Goal: Task Accomplishment & Management: Use online tool/utility

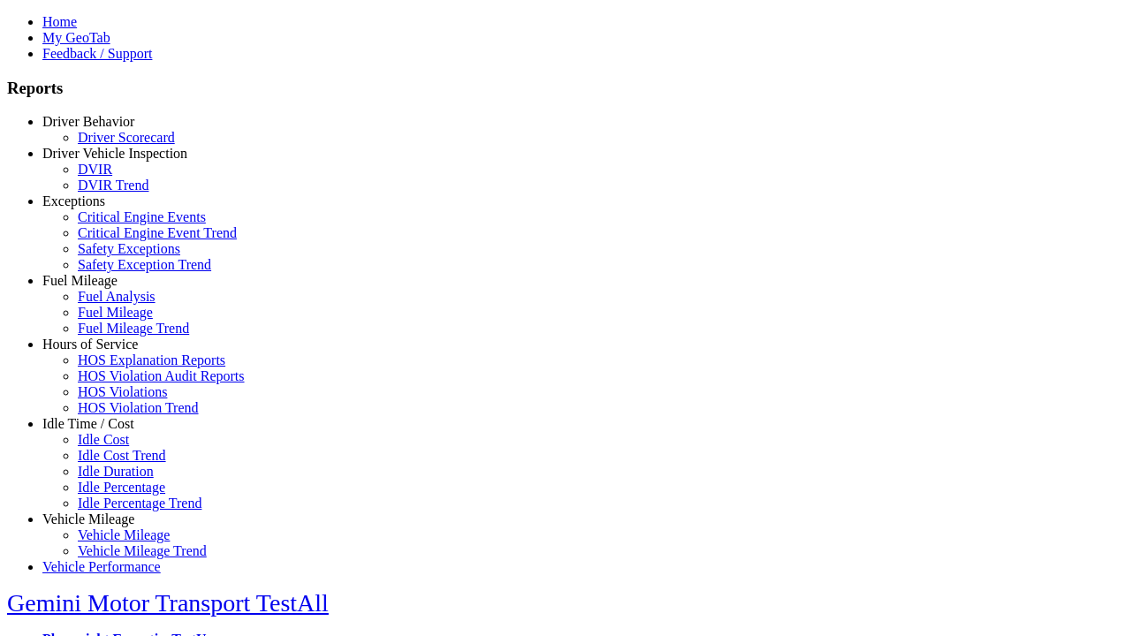
click at [102, 431] on link "Idle Time / Cost" at bounding box center [88, 423] width 92 height 15
click at [115, 463] on link "Idle Cost Trend" at bounding box center [122, 455] width 88 height 15
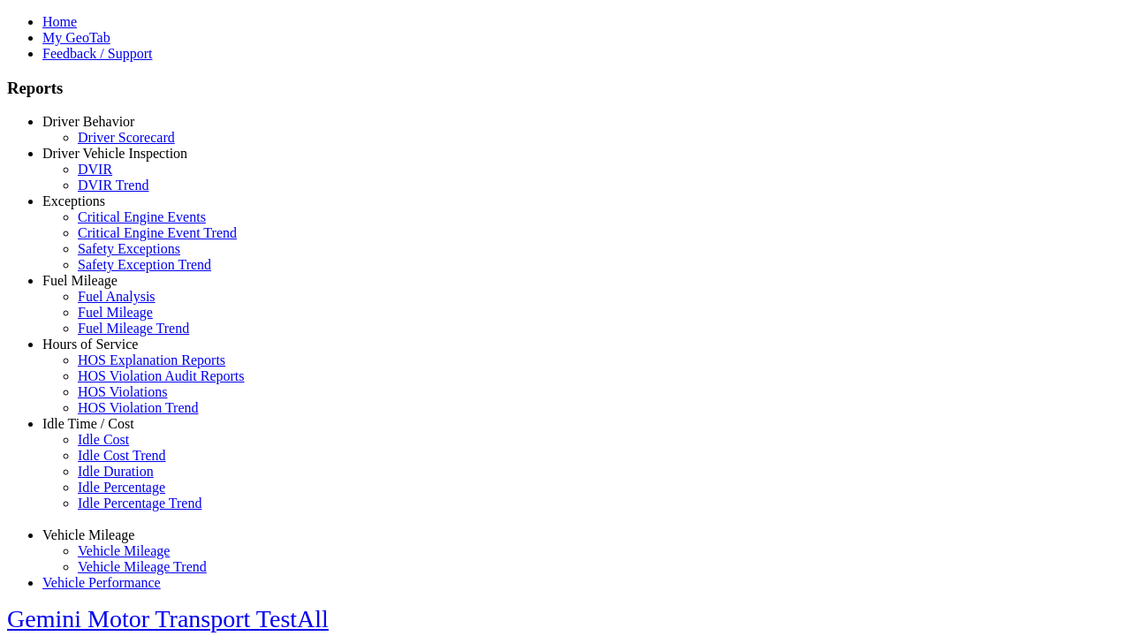
type input "**********"
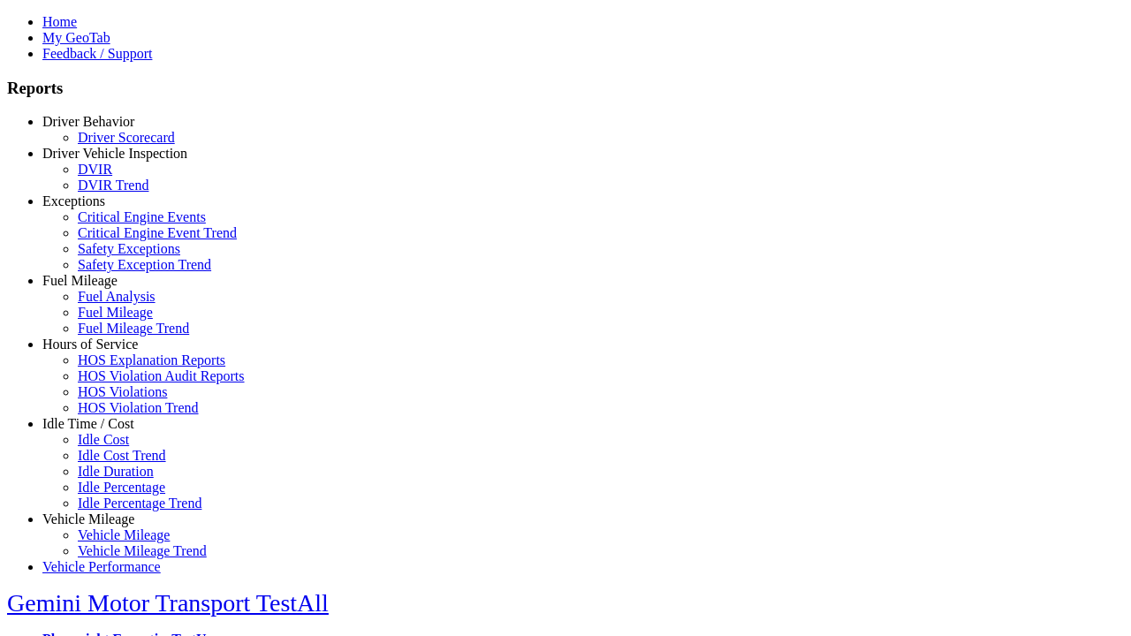
type input "*********"
